Goal: Information Seeking & Learning: Learn about a topic

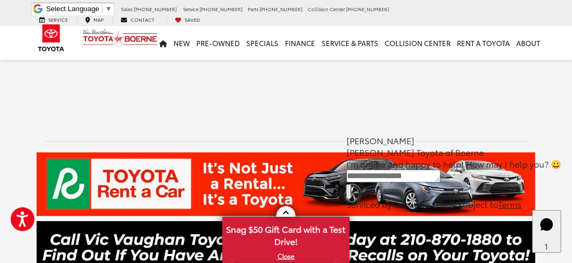
scroll to position [743, 0]
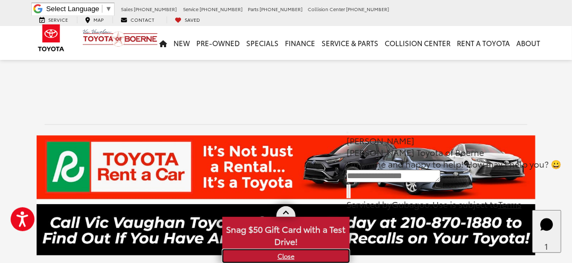
click at [284, 255] on link "X" at bounding box center [286, 257] width 125 height 12
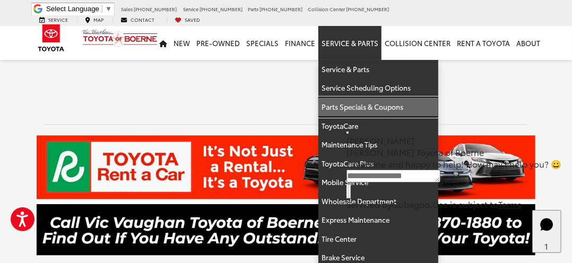
click at [365, 100] on link "Parts Specials & Coupons" at bounding box center [379, 107] width 120 height 19
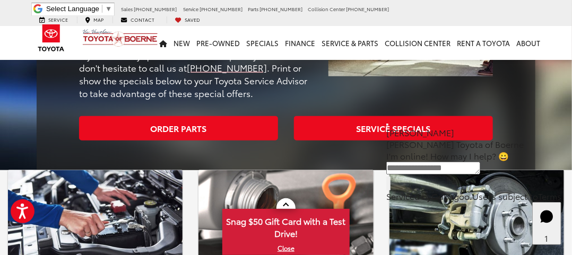
scroll to position [425, 0]
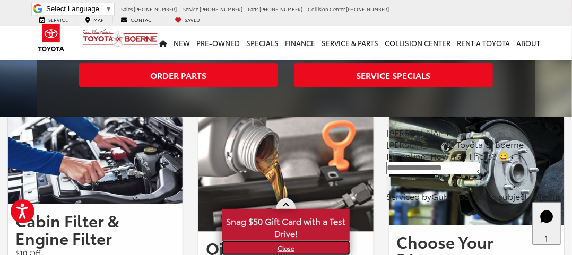
click at [286, 250] on link "X" at bounding box center [286, 249] width 125 height 12
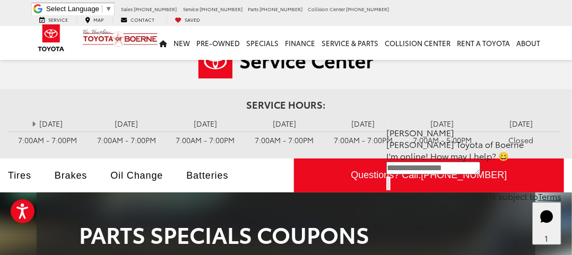
scroll to position [0, 0]
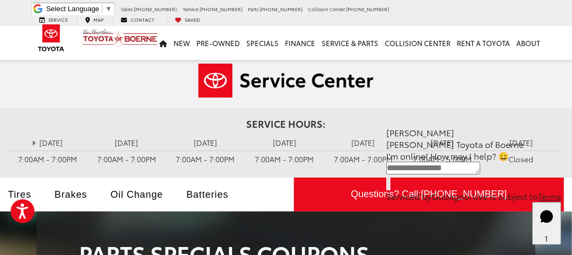
drag, startPoint x: 460, startPoint y: 90, endPoint x: 391, endPoint y: 53, distance: 78.4
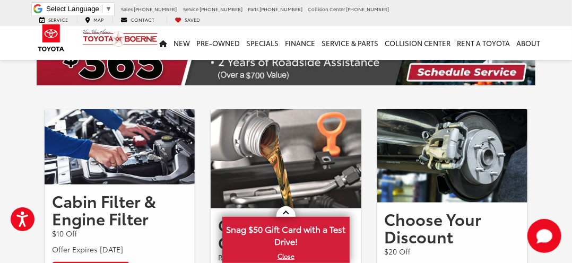
scroll to position [106, 0]
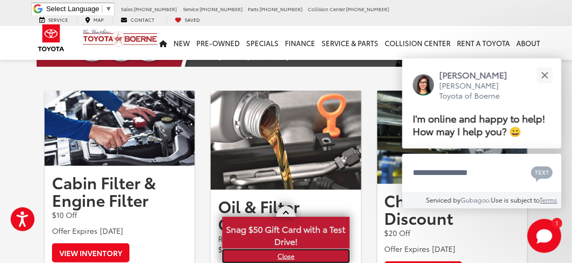
click at [280, 257] on link "X" at bounding box center [286, 257] width 125 height 12
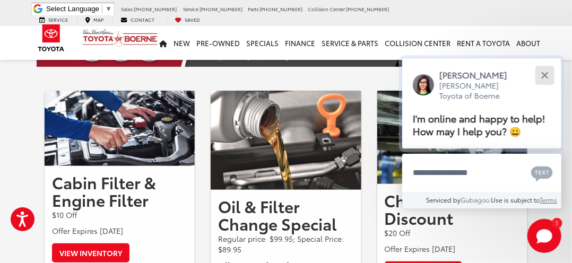
click at [545, 74] on div "Close" at bounding box center [545, 75] width 7 height 7
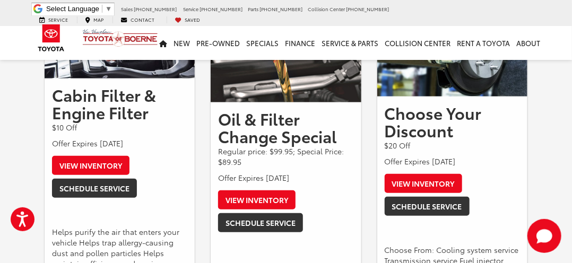
scroll to position [212, 0]
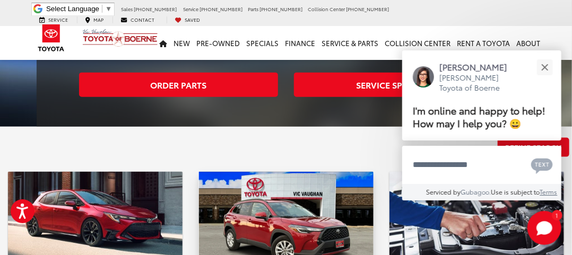
scroll to position [412, 0]
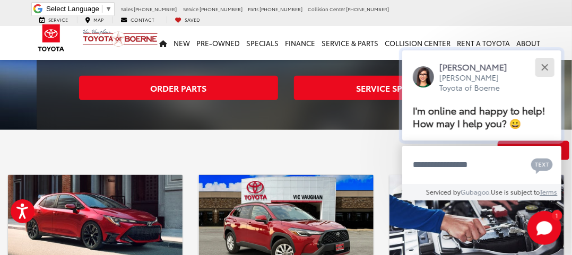
click at [548, 70] on div "Close" at bounding box center [545, 67] width 7 height 7
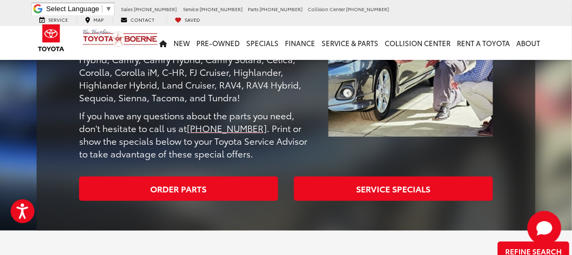
scroll to position [306, 0]
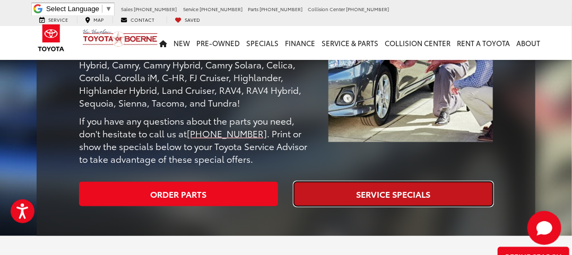
click at [391, 183] on link "Service Specials" at bounding box center [393, 194] width 199 height 24
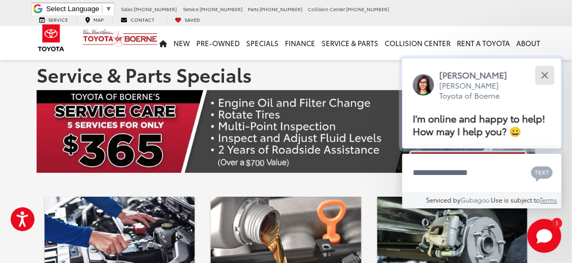
click at [544, 75] on div "Close" at bounding box center [545, 75] width 7 height 7
